Goal: Task Accomplishment & Management: Use online tool/utility

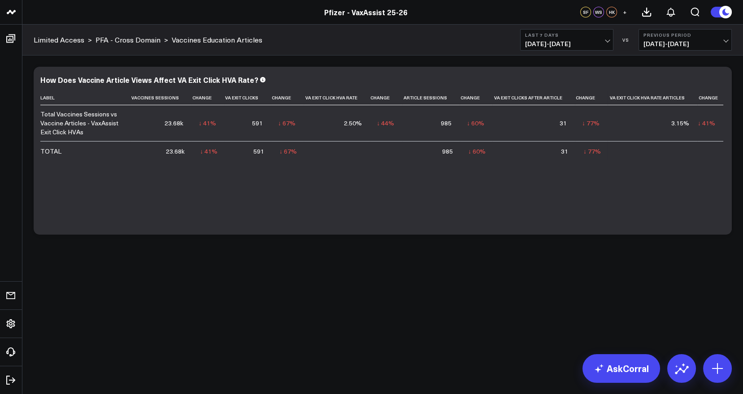
click at [717, 282] on div "Modify via AI Copy link to widget Ask support Remove Create linked copy Executi…" at bounding box center [382, 175] width 720 height 238
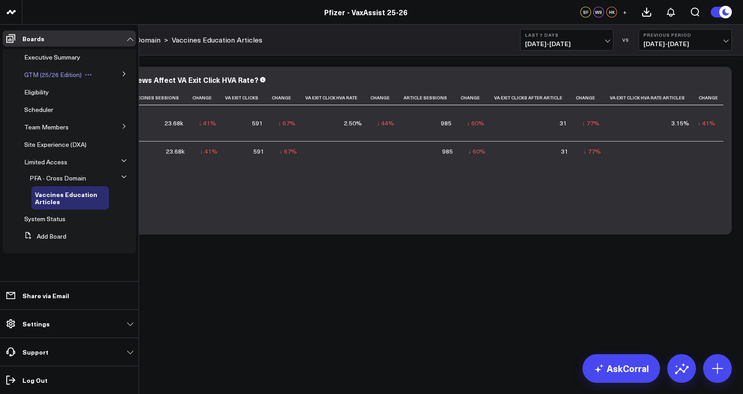
click at [52, 72] on span "GTM (25/26 Edition)" at bounding box center [52, 74] width 57 height 9
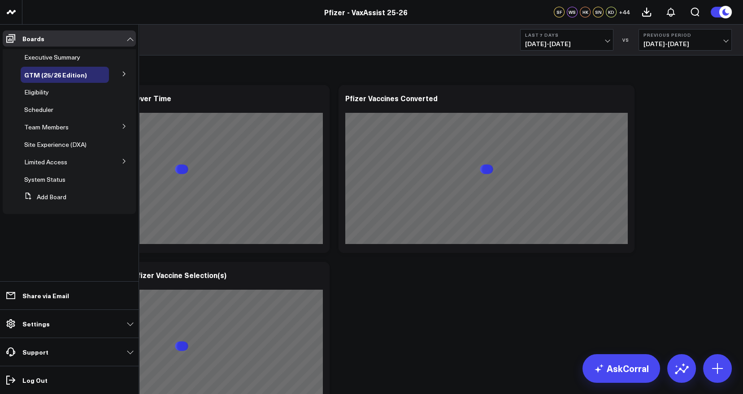
click at [125, 73] on icon at bounding box center [124, 74] width 2 height 4
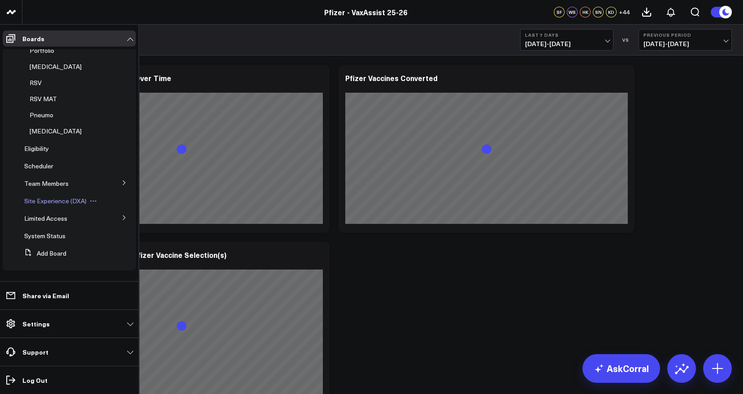
scroll to position [22, 0]
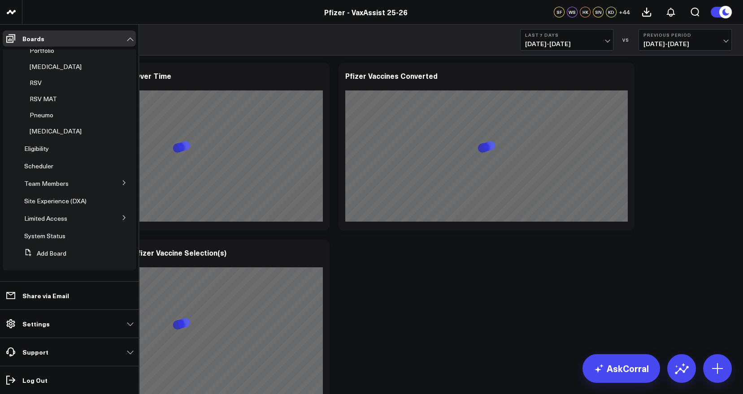
click at [121, 219] on icon at bounding box center [123, 217] width 5 height 5
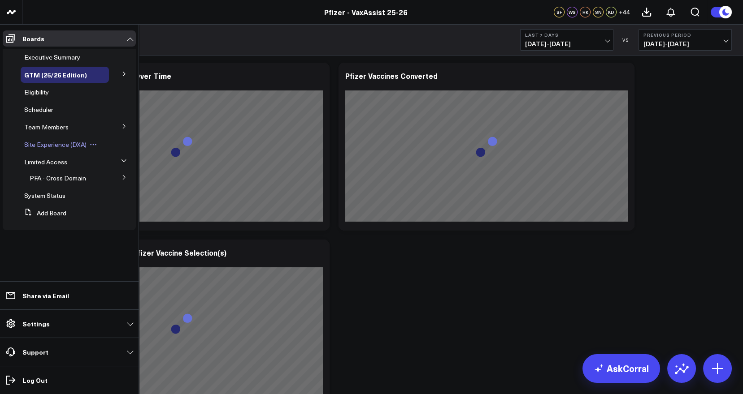
scroll to position [0, 0]
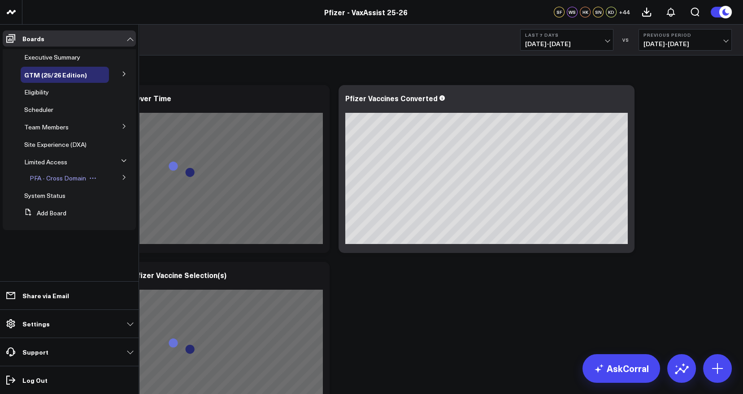
click at [59, 177] on span "PFA - Cross Domain" at bounding box center [58, 178] width 56 height 9
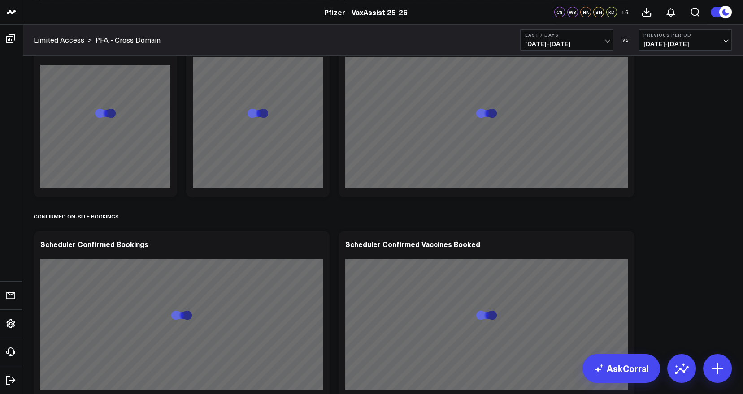
scroll to position [825, 0]
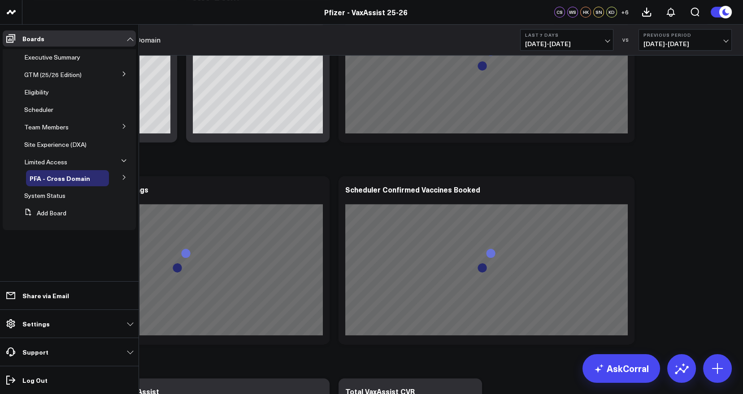
click at [126, 174] on button at bounding box center [123, 176] width 23 height 13
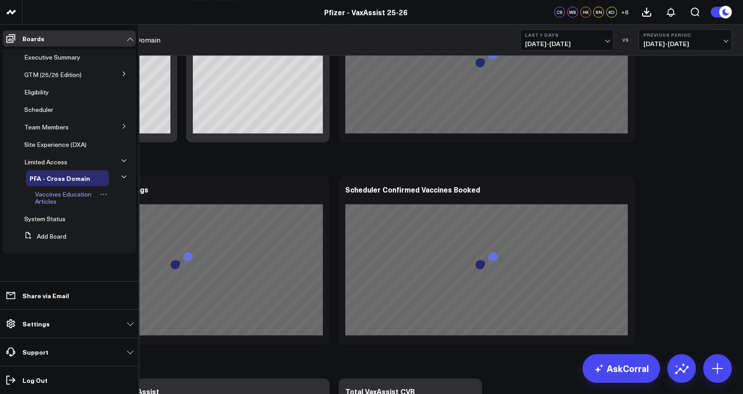
click at [58, 196] on span "Vaccines Education Articles" at bounding box center [63, 198] width 56 height 16
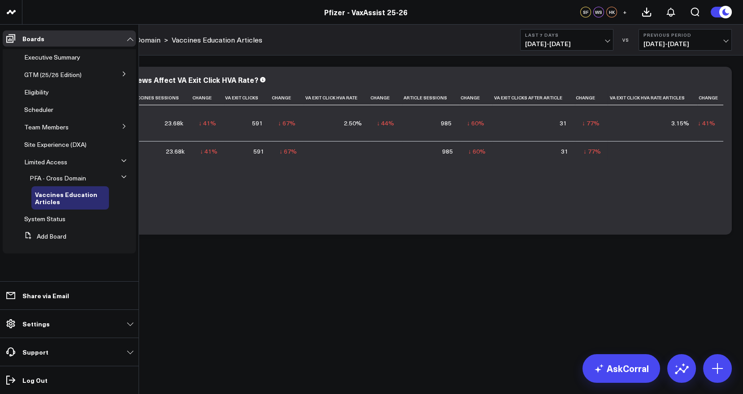
click at [122, 177] on icon at bounding box center [123, 176] width 5 height 5
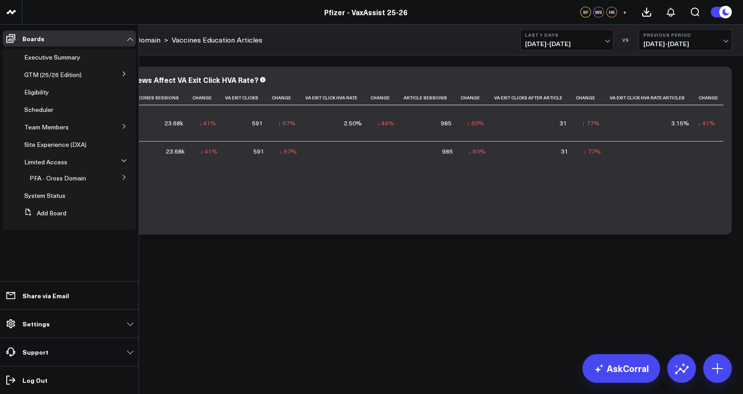
drag, startPoint x: 122, startPoint y: 177, endPoint x: 118, endPoint y: 155, distance: 21.8
click at [118, 155] on li "Limited Access PFA - Cross Domain Vaccines Education Articles" at bounding box center [69, 170] width 133 height 32
click at [124, 70] on button at bounding box center [123, 73] width 23 height 13
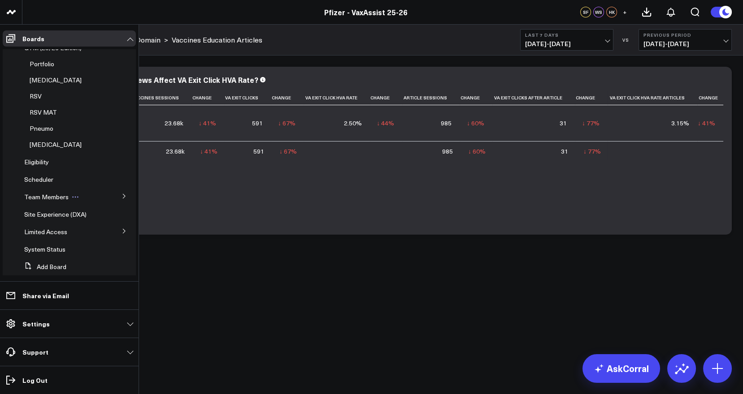
scroll to position [40, 0]
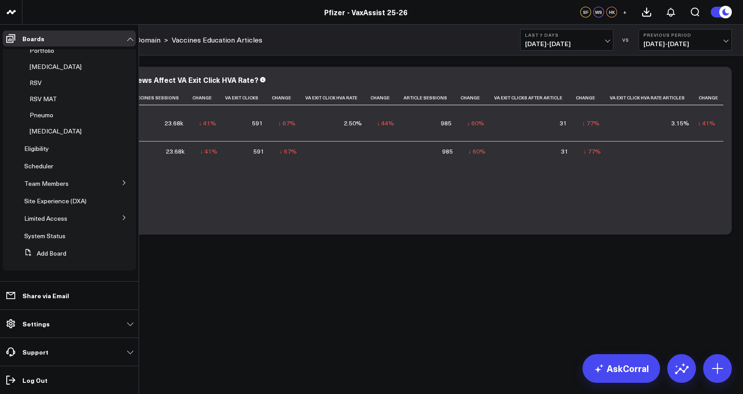
click at [123, 220] on button at bounding box center [123, 217] width 23 height 13
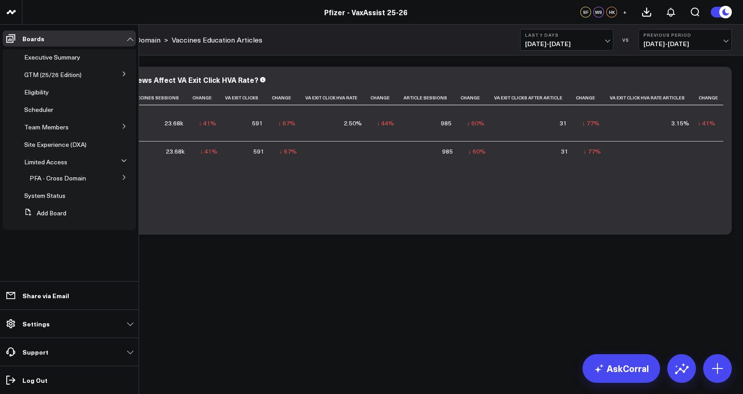
click at [122, 73] on icon at bounding box center [123, 73] width 5 height 5
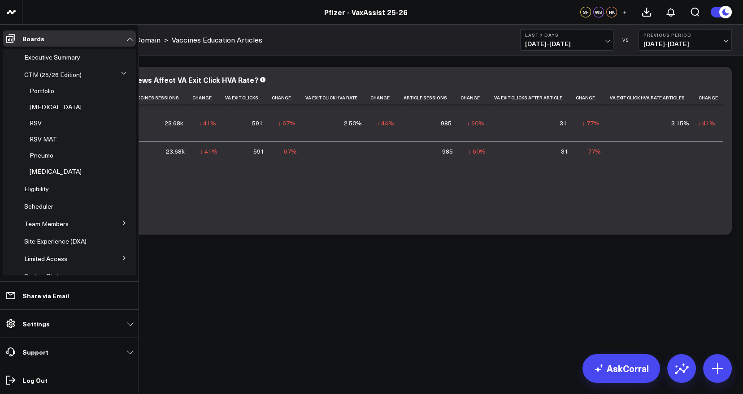
click at [121, 223] on icon at bounding box center [123, 222] width 5 height 5
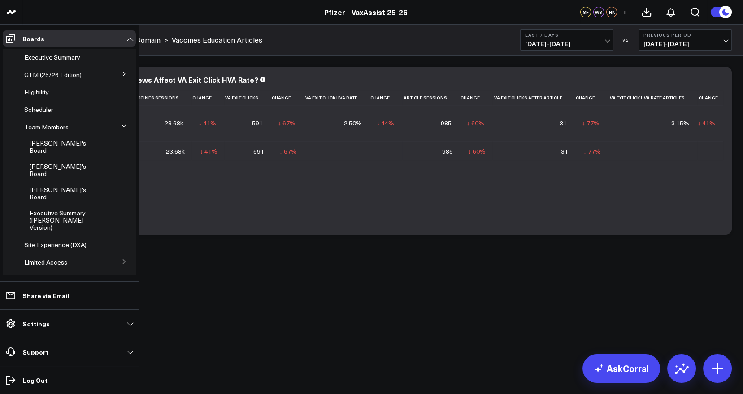
scroll to position [4, 0]
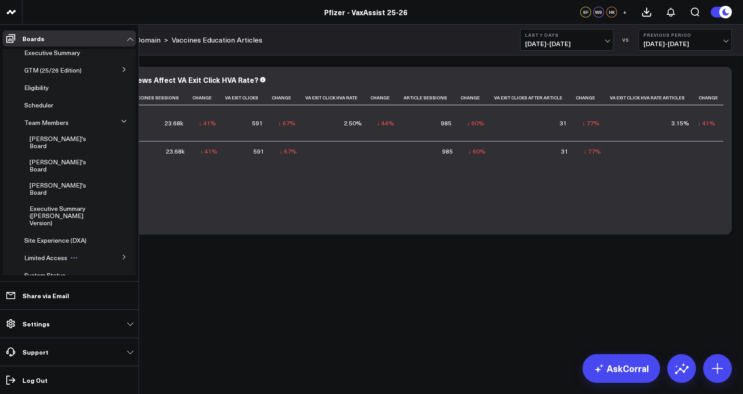
click at [48, 254] on span "Limited Access" at bounding box center [45, 258] width 43 height 9
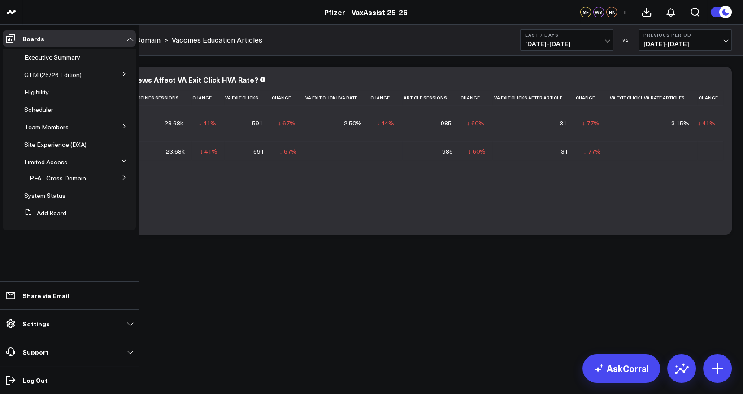
drag, startPoint x: 87, startPoint y: 199, endPoint x: 60, endPoint y: 177, distance: 35.0
click at [60, 177] on span "PFA - Cross Domain" at bounding box center [58, 178] width 56 height 9
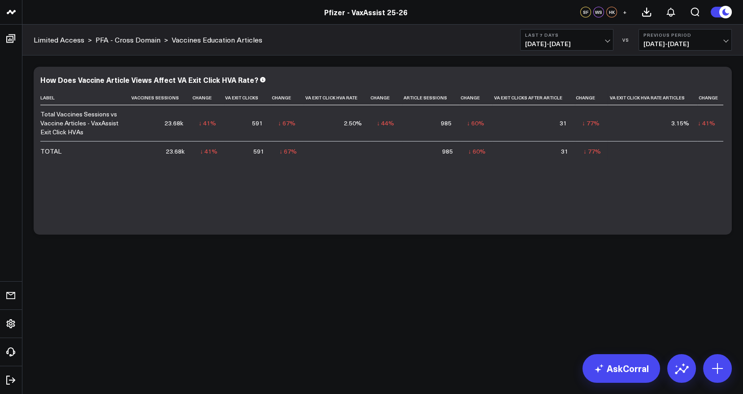
click at [22, 177] on ul "Boards Executive Summary GTM (25/26 Edition) Portfolio Covid-19 RSV RSV MAT Pne…" at bounding box center [11, 210] width 22 height 370
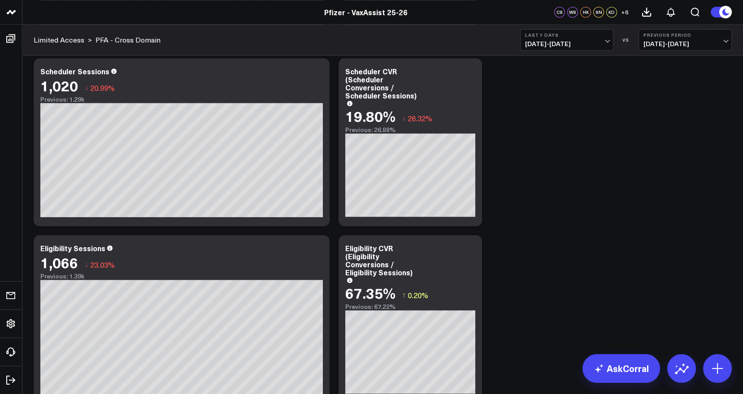
scroll to position [1199, 0]
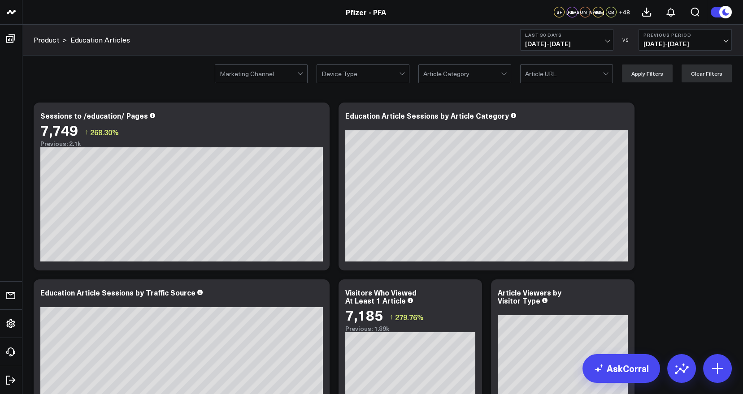
click at [606, 36] on b "Last 30 Days" at bounding box center [566, 34] width 83 height 5
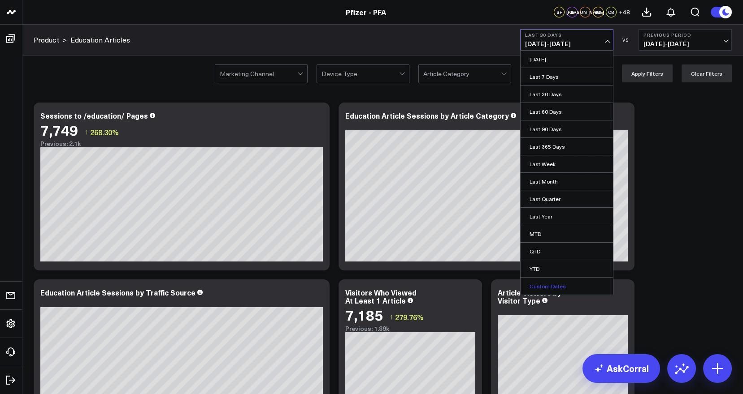
click at [564, 289] on link "Custom Dates" at bounding box center [566, 286] width 92 height 17
select select "8"
select select "2025"
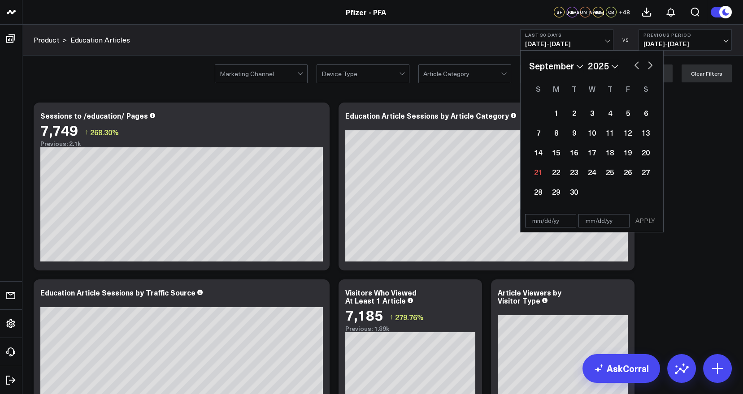
click at [635, 60] on button "button" at bounding box center [636, 64] width 9 height 11
select select "7"
select select "2025"
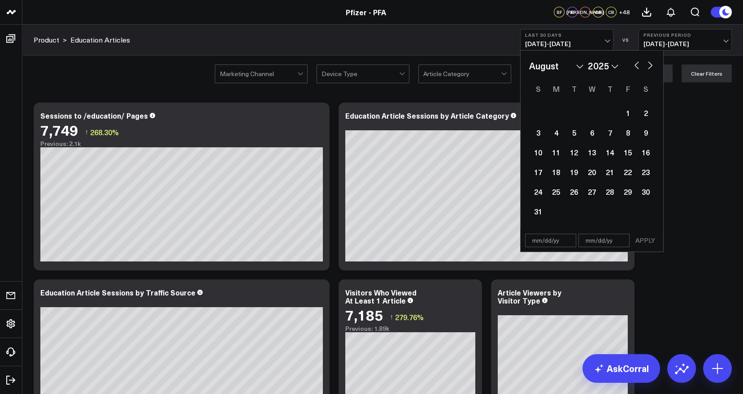
click at [634, 63] on button "button" at bounding box center [636, 64] width 9 height 11
select select "6"
select select "2025"
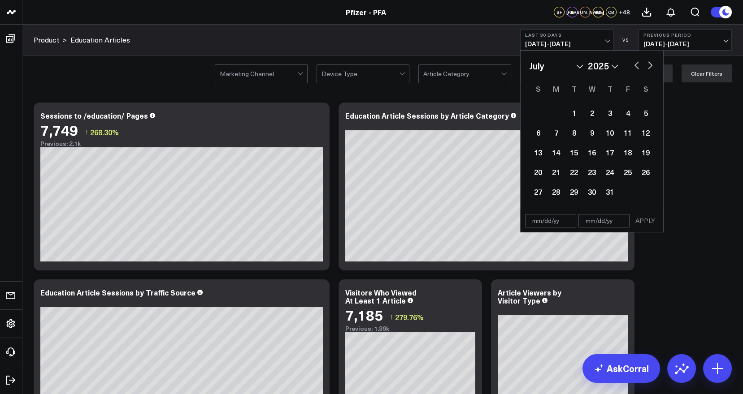
click at [645, 62] on button "button" at bounding box center [649, 64] width 9 height 11
select select "7"
select select "2025"
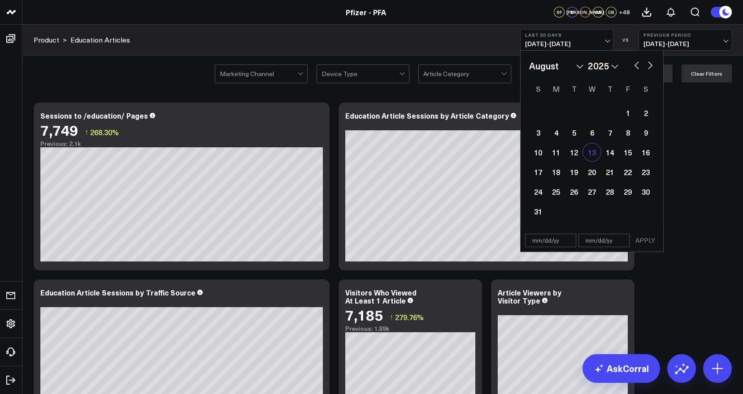
click at [592, 152] on div "13" at bounding box center [592, 152] width 18 height 18
type input "08/13/25"
select select "7"
select select "2025"
click at [652, 69] on button "button" at bounding box center [649, 64] width 9 height 11
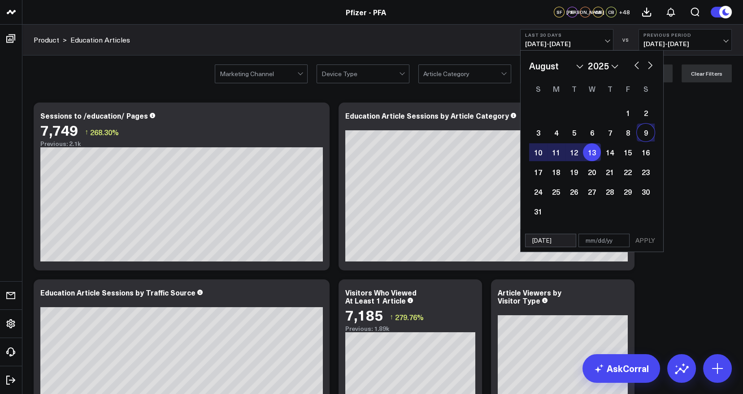
select select "8"
select select "2025"
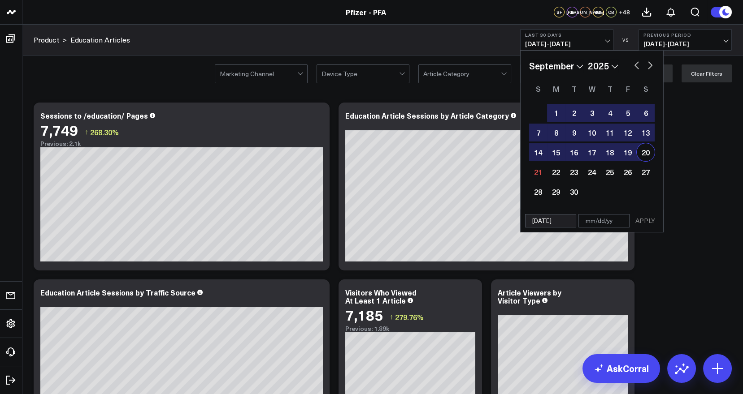
click at [646, 152] on div "20" at bounding box center [645, 152] width 18 height 18
type input "[DATE]"
select select "8"
select select "2025"
click at [645, 218] on button "APPLY" at bounding box center [644, 220] width 27 height 13
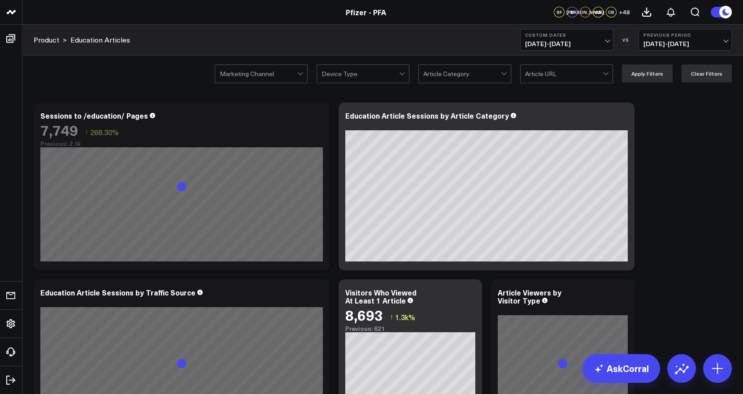
click at [722, 41] on span "07/05/25 - 08/12/25" at bounding box center [684, 43] width 83 height 7
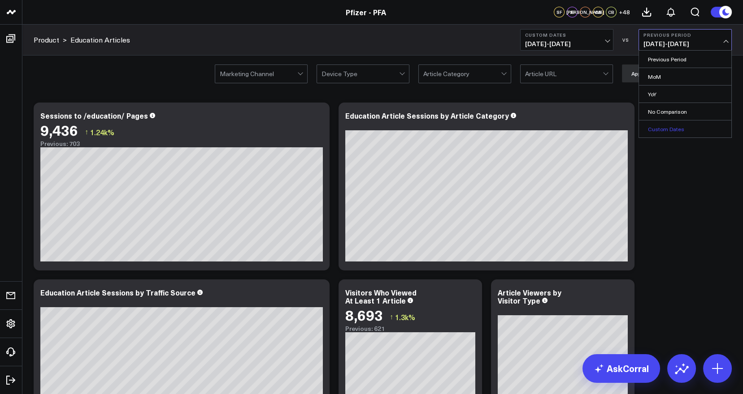
click at [681, 128] on link "Custom Dates" at bounding box center [685, 129] width 92 height 17
select select "8"
select select "2025"
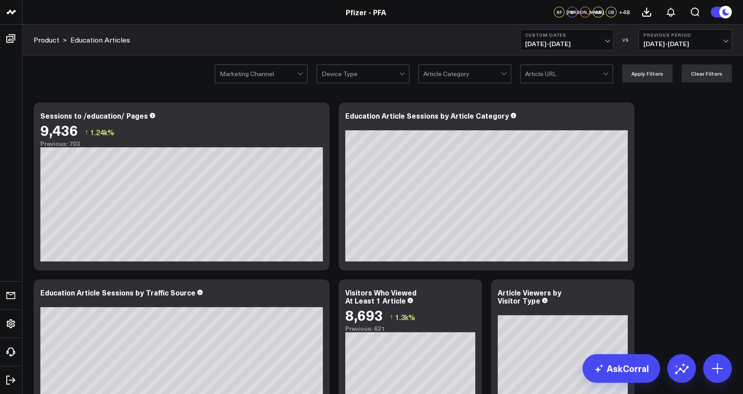
click at [719, 36] on b "Previous Period" at bounding box center [684, 34] width 83 height 5
click at [662, 112] on link "No Comparison" at bounding box center [685, 111] width 92 height 17
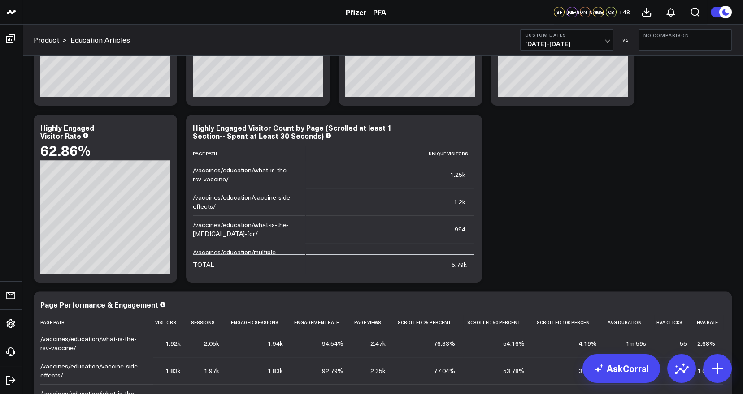
scroll to position [696, 0]
click at [693, 35] on b "No Comparison" at bounding box center [684, 35] width 83 height 5
click at [652, 95] on link "YoY" at bounding box center [685, 94] width 92 height 17
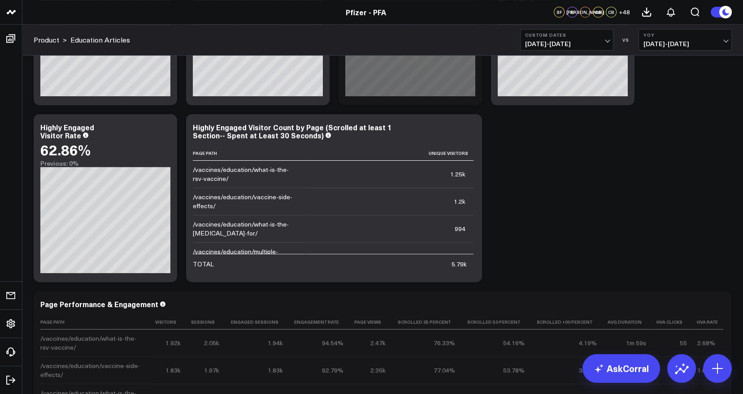
scroll to position [704, 0]
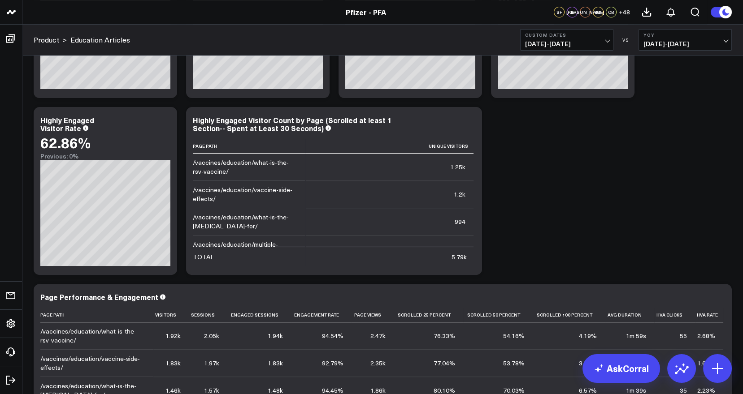
click at [716, 41] on span "08/13/24 - 09/20/24" at bounding box center [684, 43] width 83 height 7
click at [664, 70] on link "MoM" at bounding box center [685, 76] width 92 height 17
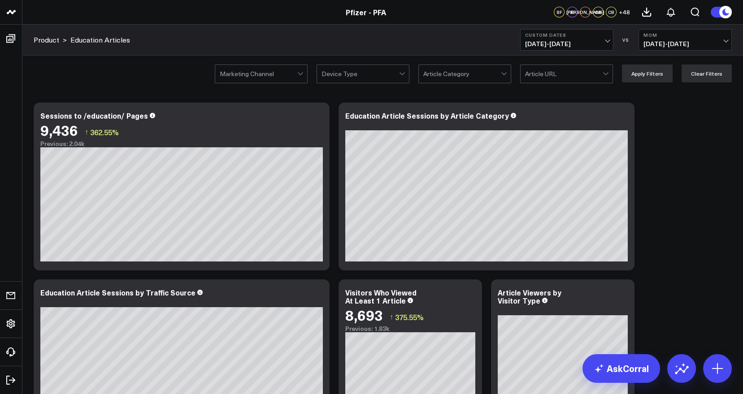
click at [726, 40] on span "07/13/25 - 08/20/25" at bounding box center [684, 43] width 83 height 7
click at [668, 114] on link "No Comparison" at bounding box center [685, 111] width 92 height 17
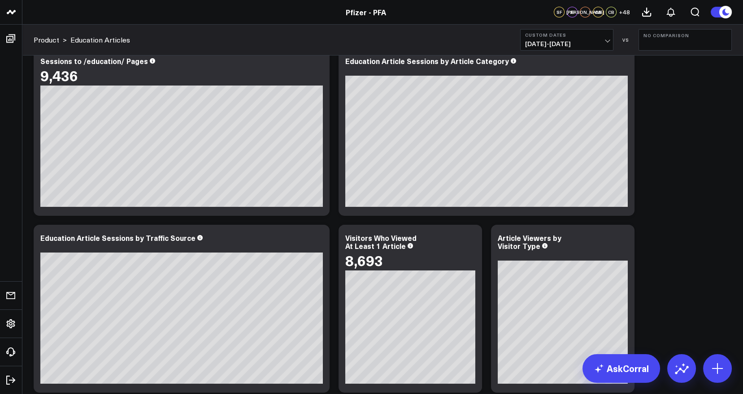
scroll to position [56, 0]
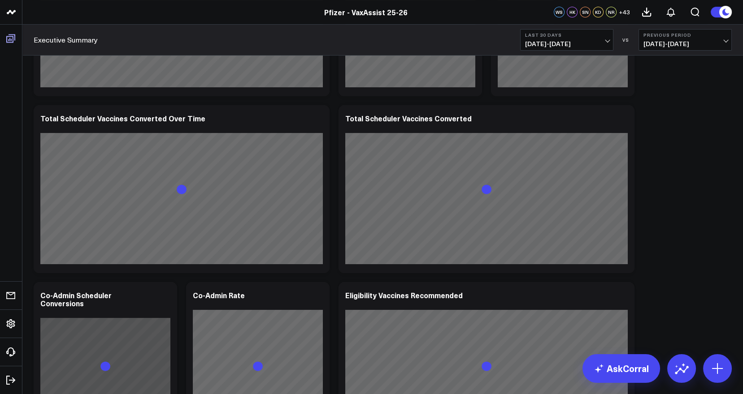
scroll to position [451, 0]
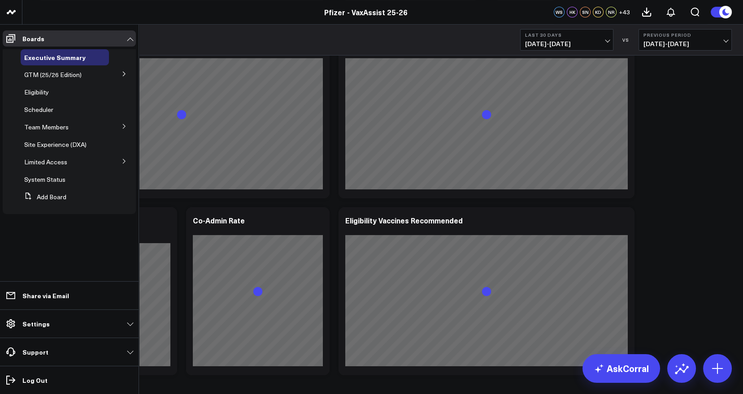
click at [125, 73] on icon at bounding box center [123, 73] width 5 height 5
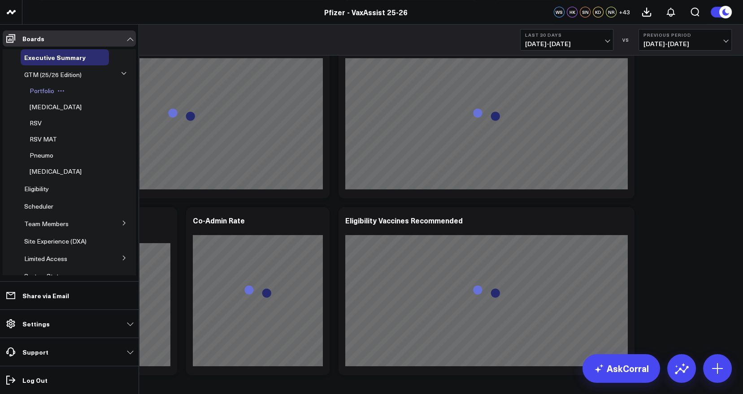
click at [45, 95] on div "Portfolio" at bounding box center [67, 91] width 83 height 16
click at [46, 88] on span "Portfolio" at bounding box center [42, 90] width 25 height 9
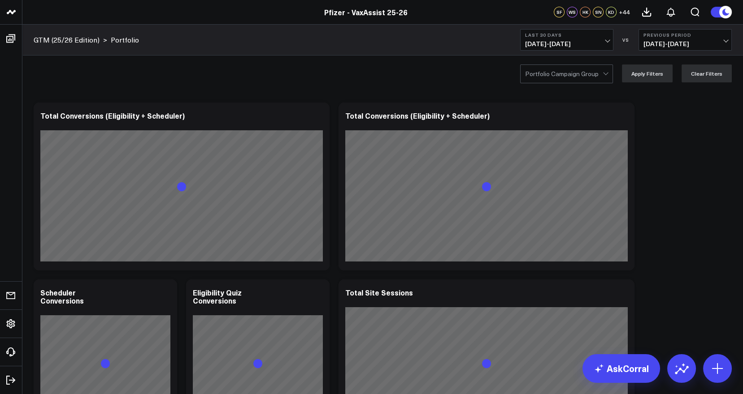
scroll to position [13, 0]
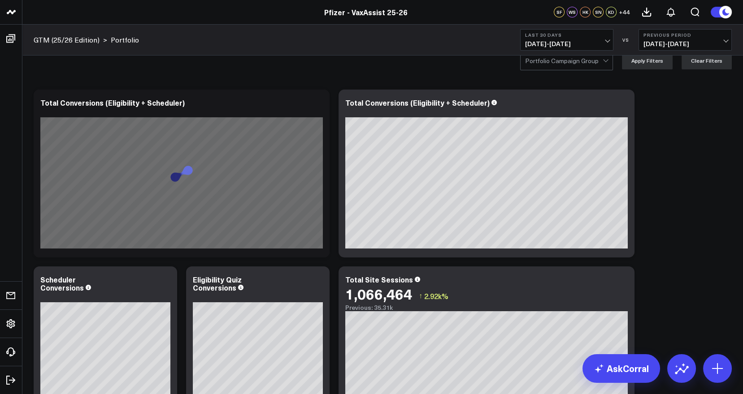
click at [605, 38] on button "Last 30 Days [DATE] - [DATE]" at bounding box center [566, 40] width 93 height 22
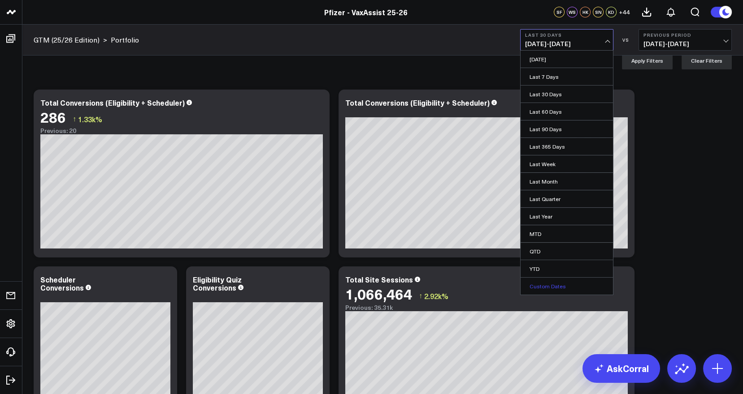
click at [554, 282] on link "Custom Dates" at bounding box center [566, 286] width 92 height 17
select select "8"
select select "2025"
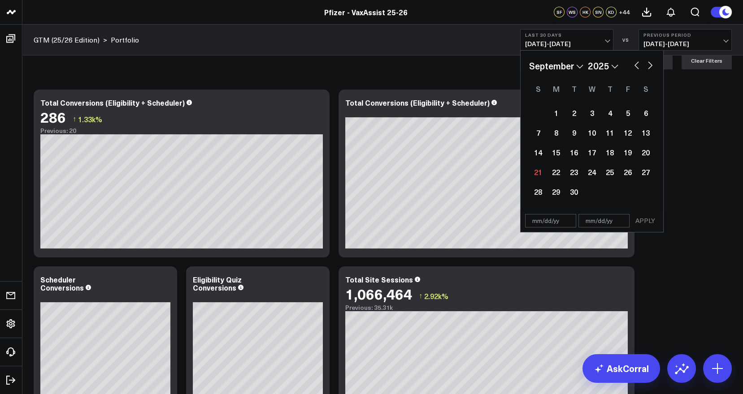
click at [632, 68] on button "button" at bounding box center [636, 64] width 9 height 11
select select "7"
select select "2025"
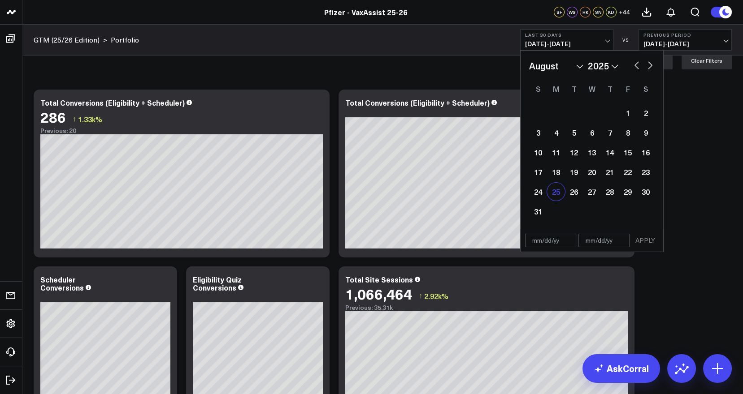
click at [555, 186] on div "25" at bounding box center [556, 192] width 18 height 18
type input "[DATE]"
select select "7"
select select "2025"
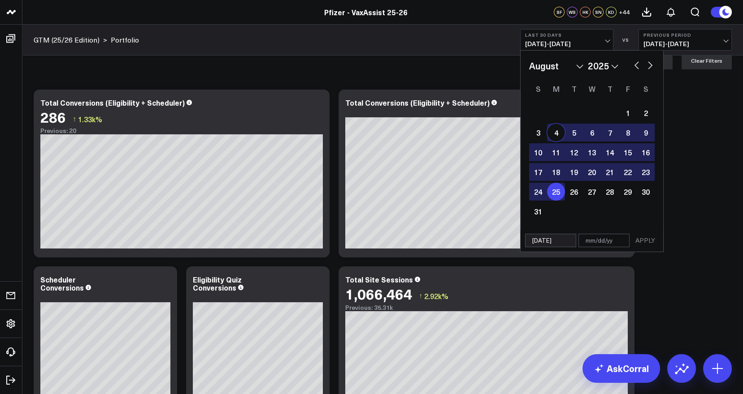
click at [553, 131] on div "4" at bounding box center [556, 133] width 18 height 18
type input "[DATE]"
select select "7"
select select "2025"
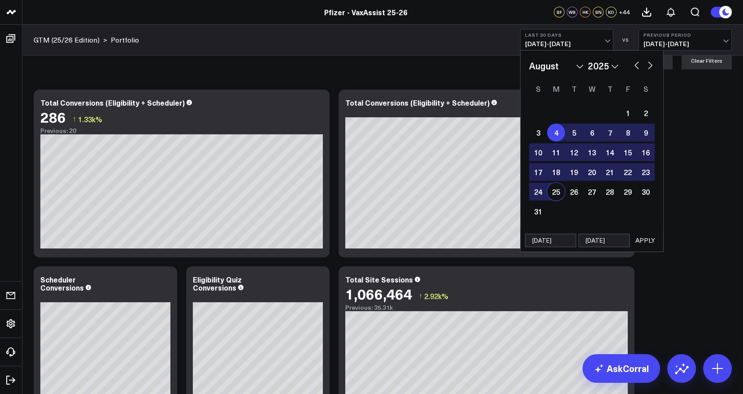
click at [614, 242] on input "[DATE]" at bounding box center [603, 240] width 51 height 13
select select "7"
select select "2025"
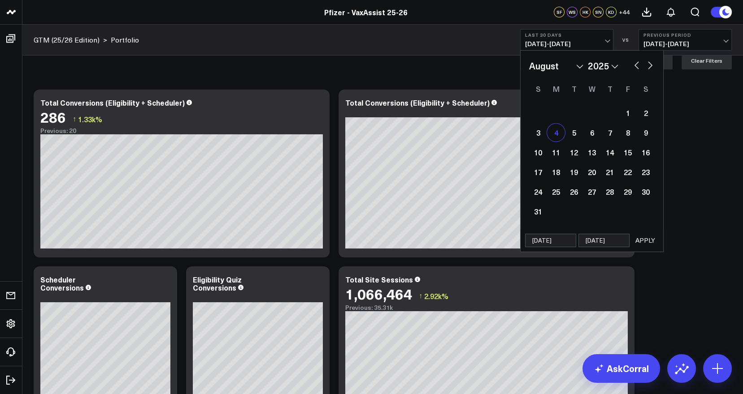
click at [556, 134] on div "4" at bounding box center [556, 133] width 18 height 18
select select "7"
select select "2025"
click at [607, 242] on input "text" at bounding box center [603, 240] width 51 height 13
select select "7"
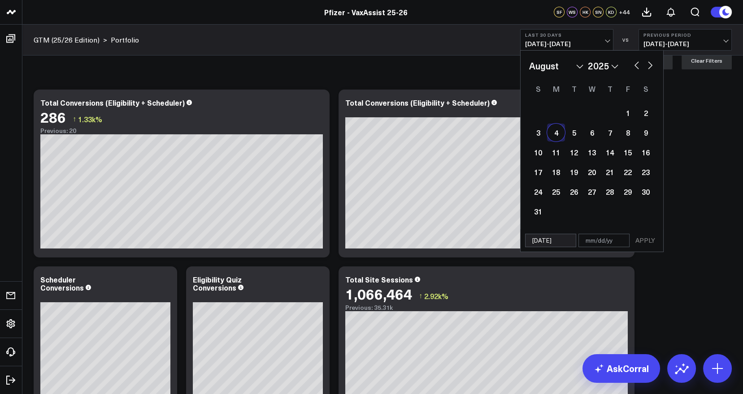
select select "2025"
type input "9"
select select "7"
select select "2025"
type input "9/"
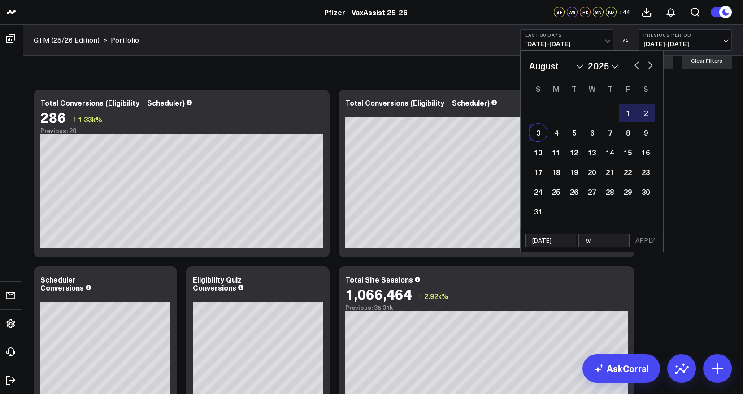
select select "7"
select select "2025"
type input "9/19/"
select select "7"
select select "2025"
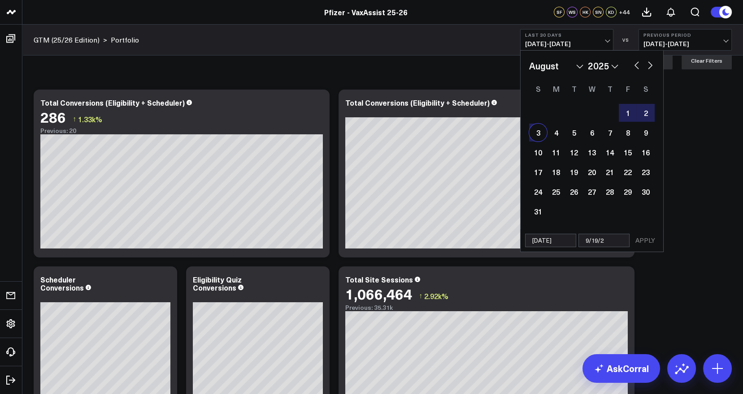
type input "[DATE]"
select select "7"
select select "2025"
type input "9/19/2"
select select "7"
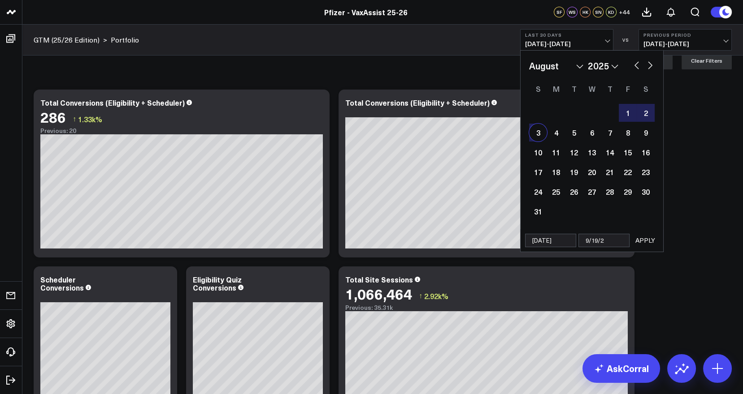
select select "2025"
type input "[DATE]"
select select "7"
select select "2025"
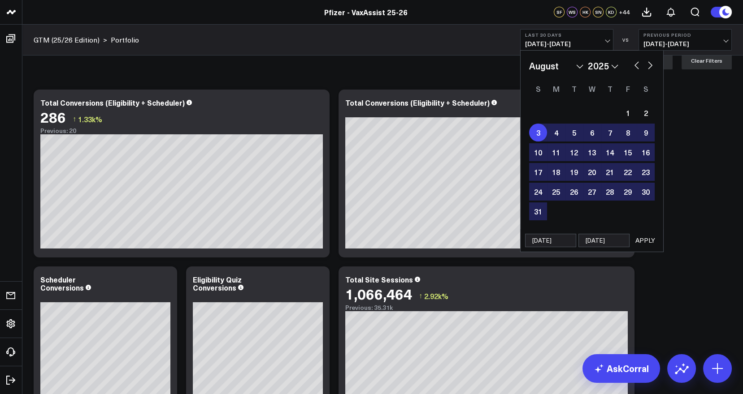
type input "[DATE]"
click at [646, 238] on button "APPLY" at bounding box center [644, 240] width 27 height 13
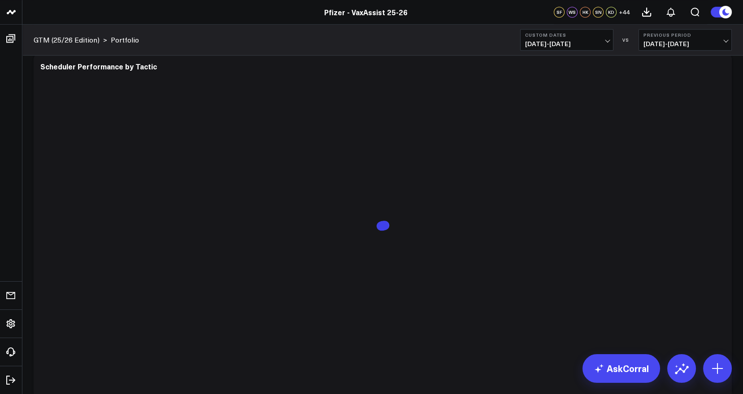
scroll to position [1153, 0]
